Goal: Navigation & Orientation: Find specific page/section

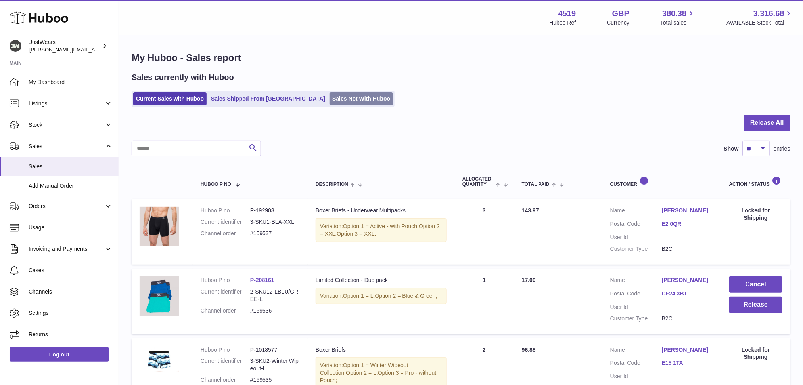
click at [344, 95] on link "Sales Not With Huboo" at bounding box center [360, 98] width 63 height 13
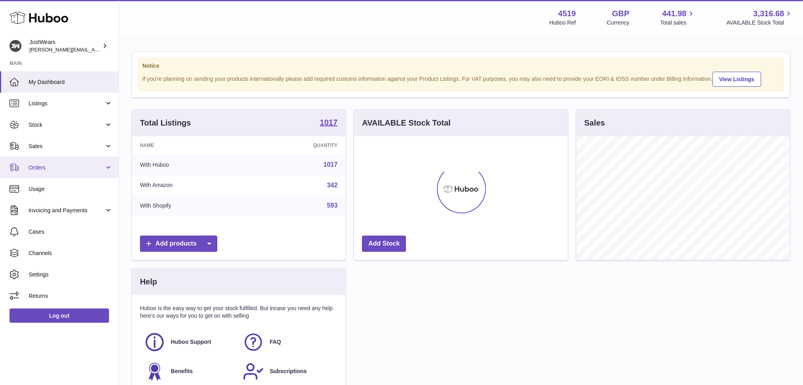
scroll to position [123, 213]
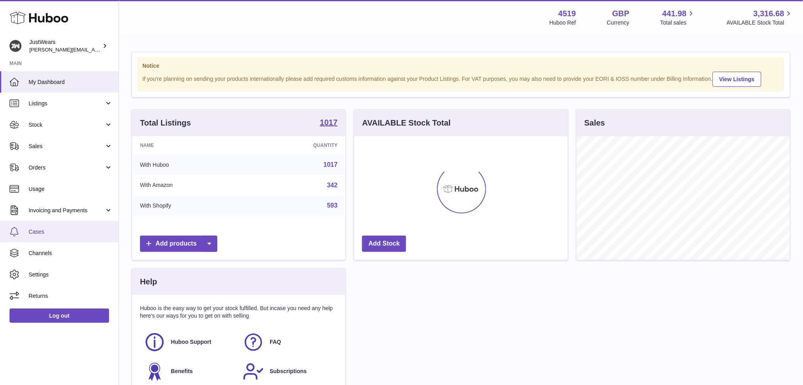
click at [57, 237] on link "Cases" at bounding box center [59, 231] width 119 height 21
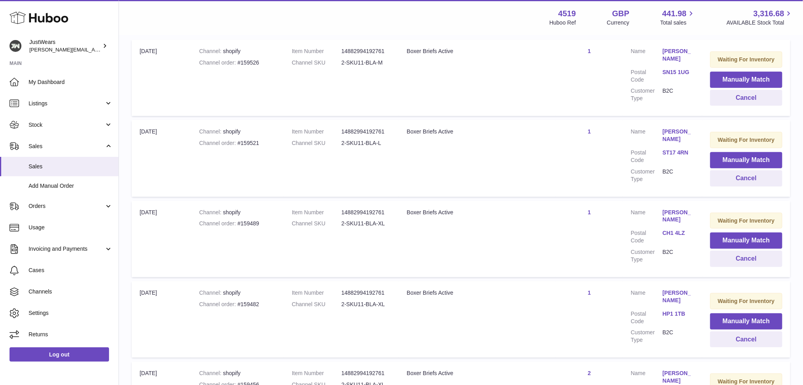
scroll to position [159, 0]
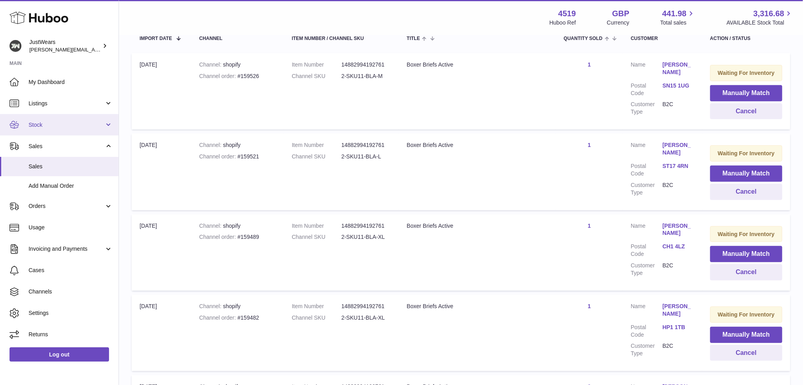
click at [103, 124] on span "Stock" at bounding box center [67, 125] width 76 height 8
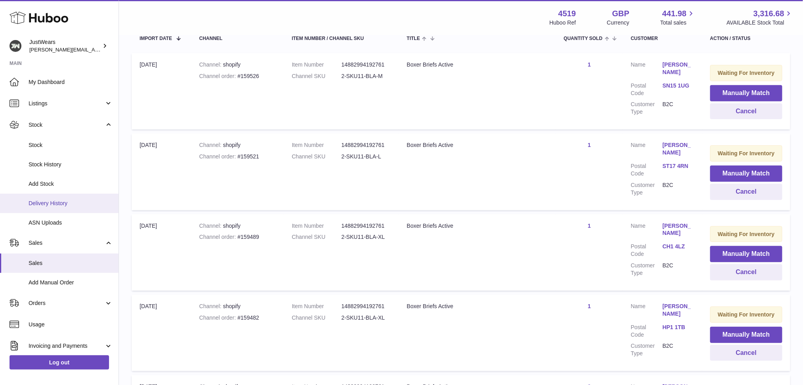
click at [42, 203] on span "Delivery History" at bounding box center [71, 204] width 84 height 8
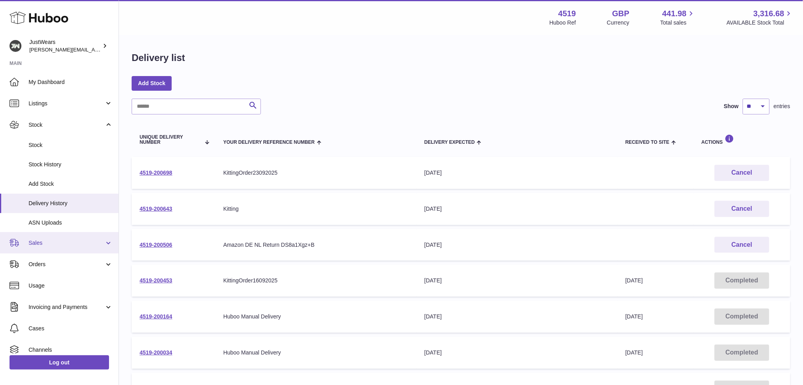
click at [106, 242] on link "Sales" at bounding box center [59, 242] width 119 height 21
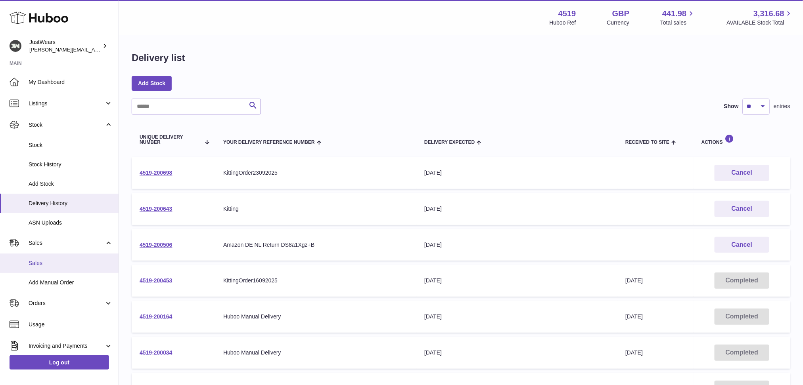
click at [69, 260] on span "Sales" at bounding box center [71, 264] width 84 height 8
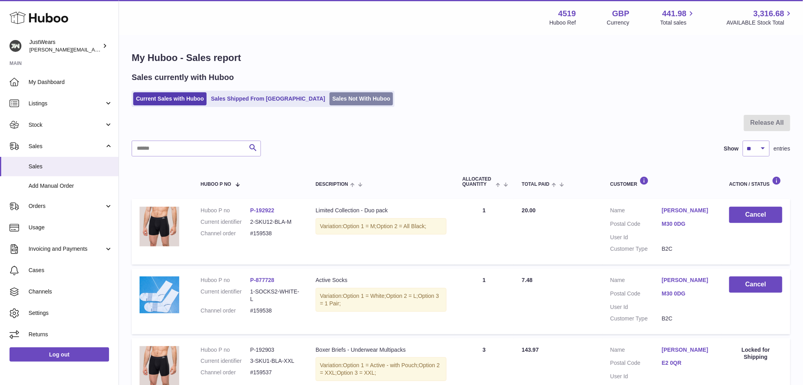
click at [329, 101] on link "Sales Not With Huboo" at bounding box center [360, 98] width 63 height 13
